Goal: Transaction & Acquisition: Purchase product/service

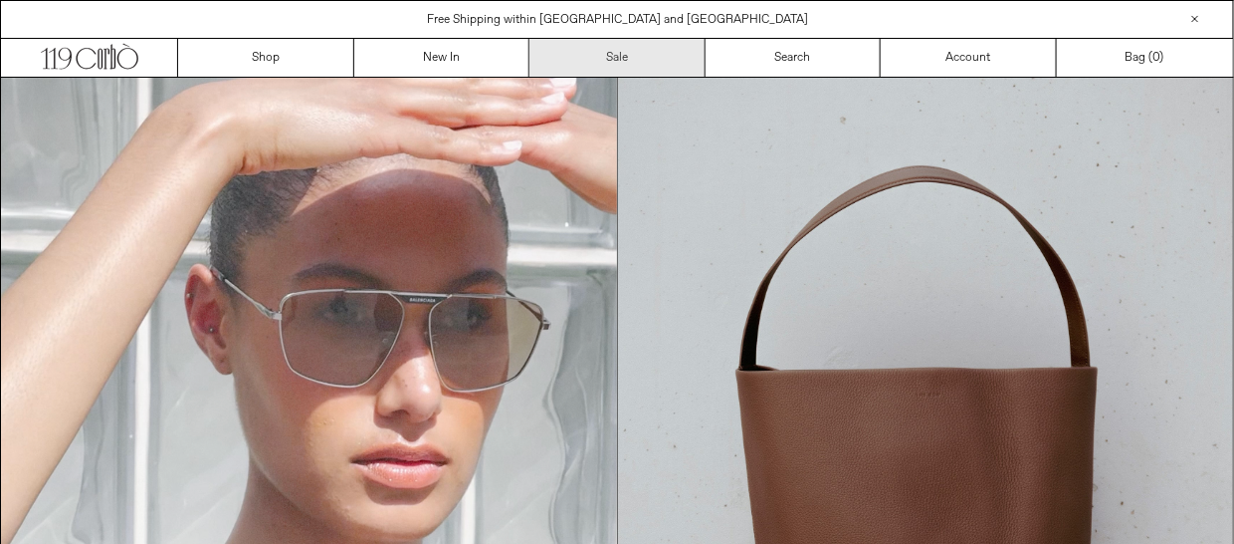
click at [593, 61] on link "Sale" at bounding box center [618, 58] width 176 height 38
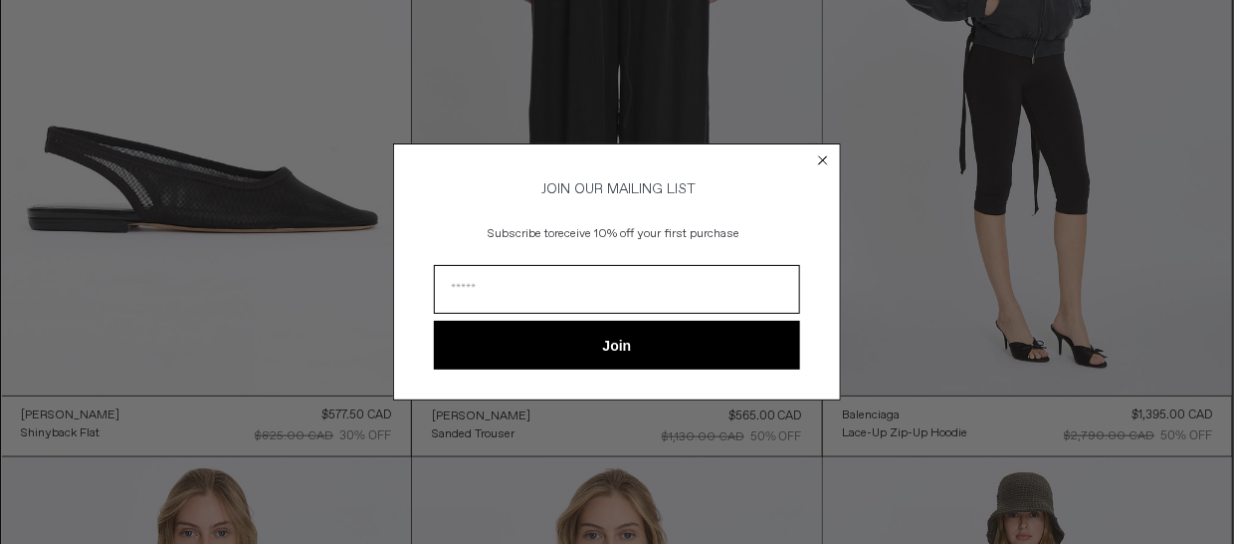
scroll to position [321, 0]
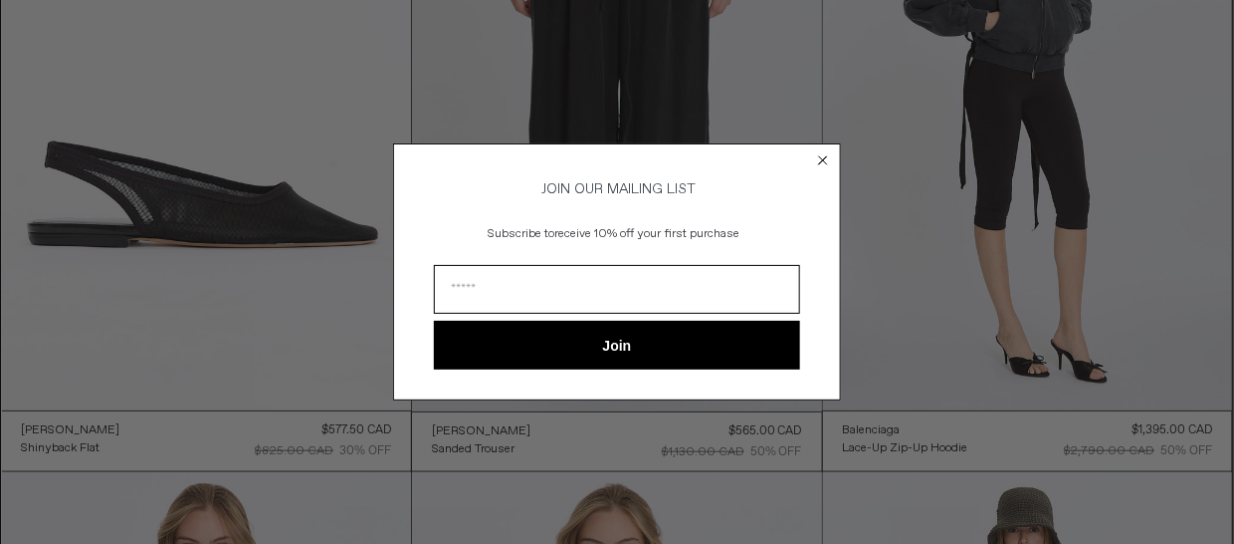
click at [828, 153] on circle "Close dialog" at bounding box center [823, 159] width 19 height 19
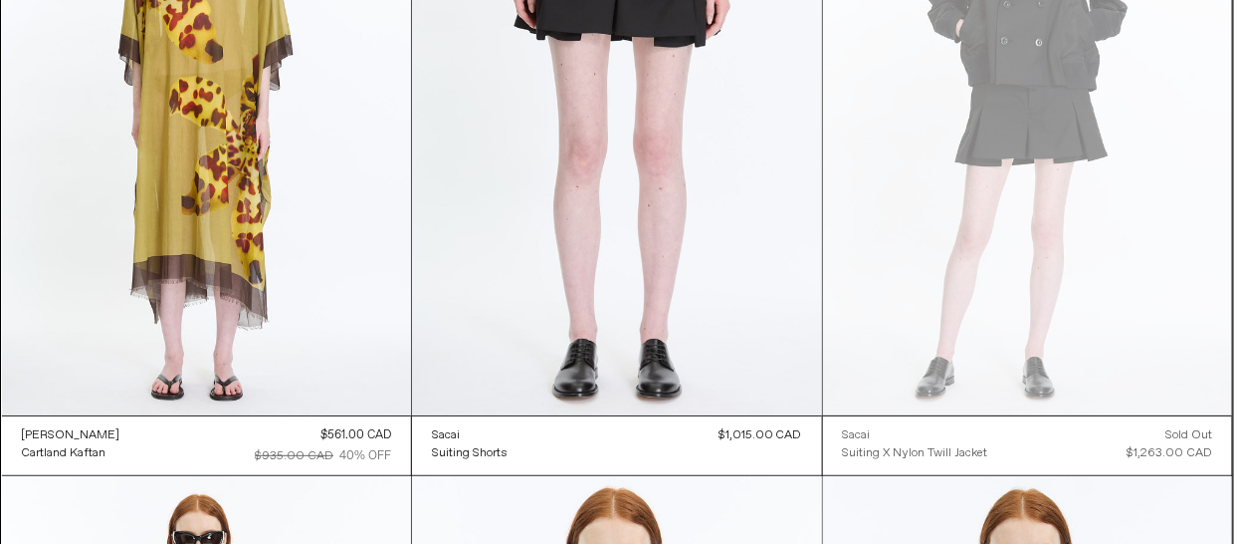
scroll to position [16516, 0]
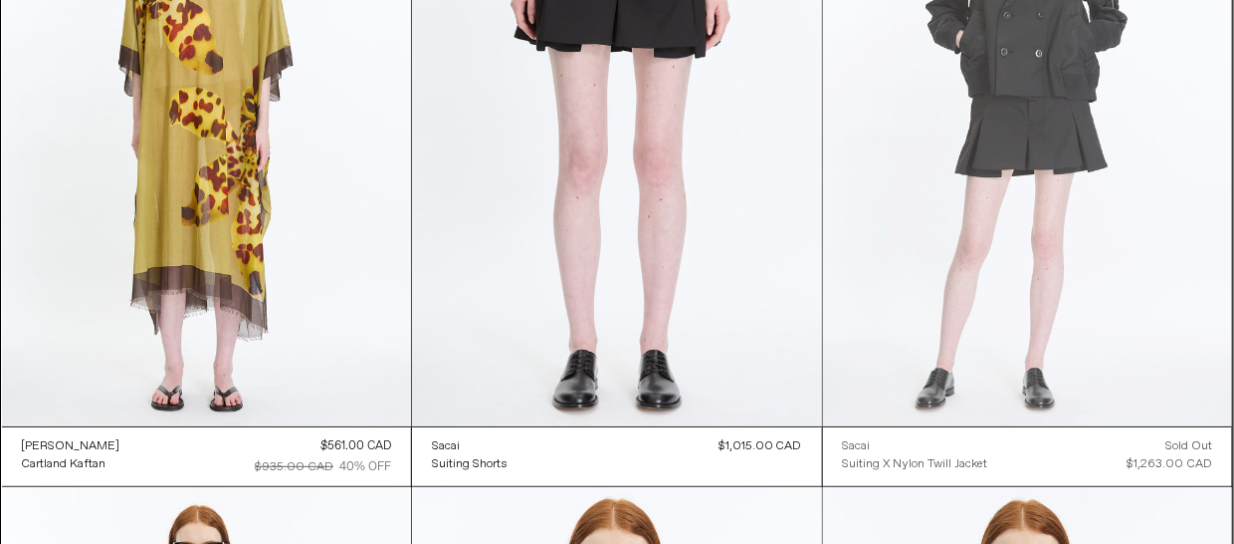
drag, startPoint x: 956, startPoint y: 305, endPoint x: 832, endPoint y: 77, distance: 259.3
drag, startPoint x: 832, startPoint y: 77, endPoint x: 1122, endPoint y: 126, distance: 293.9
drag, startPoint x: 1122, startPoint y: 126, endPoint x: 1147, endPoint y: 138, distance: 27.6
click at [1147, 138] on at bounding box center [1028, 119] width 410 height 614
